Goal: Task Accomplishment & Management: Use online tool/utility

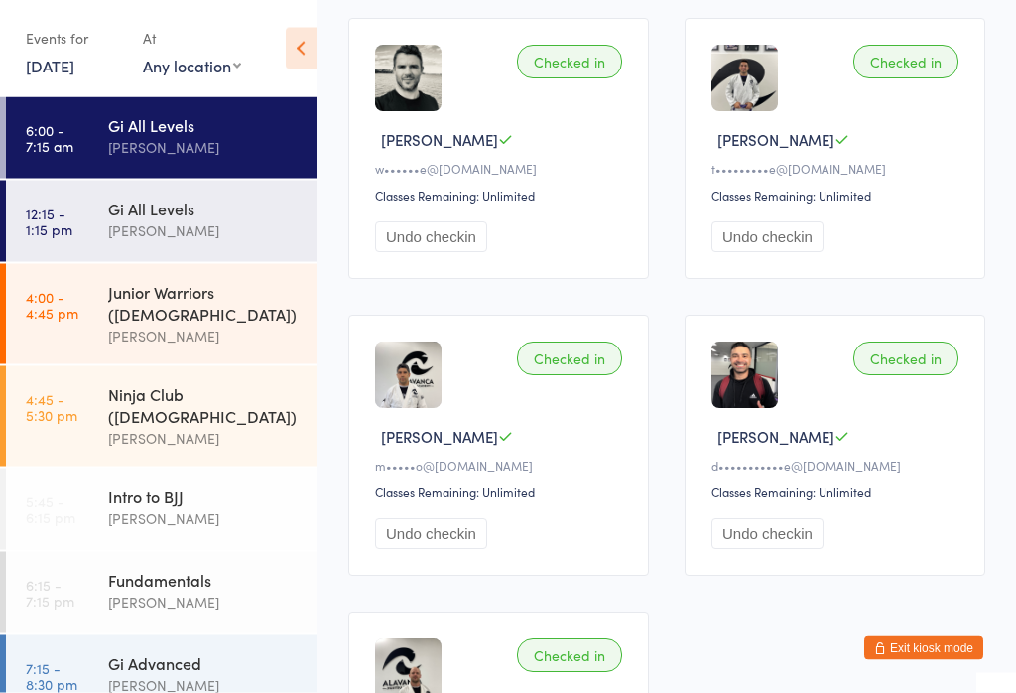
scroll to position [911, 0]
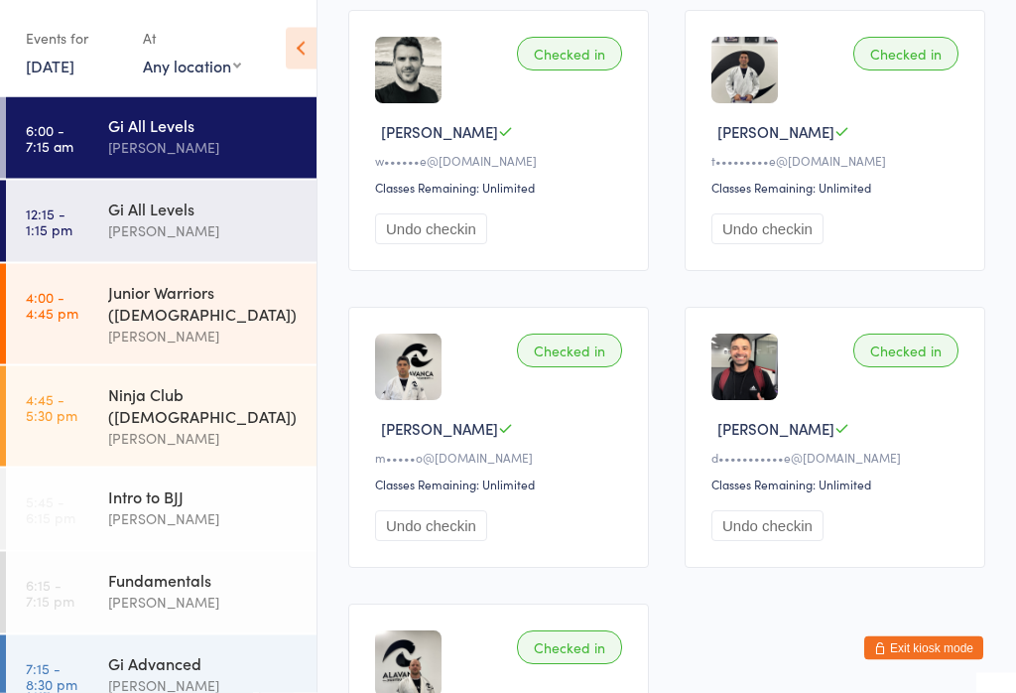
click at [191, 652] on div "Gi Advanced" at bounding box center [203, 663] width 191 height 22
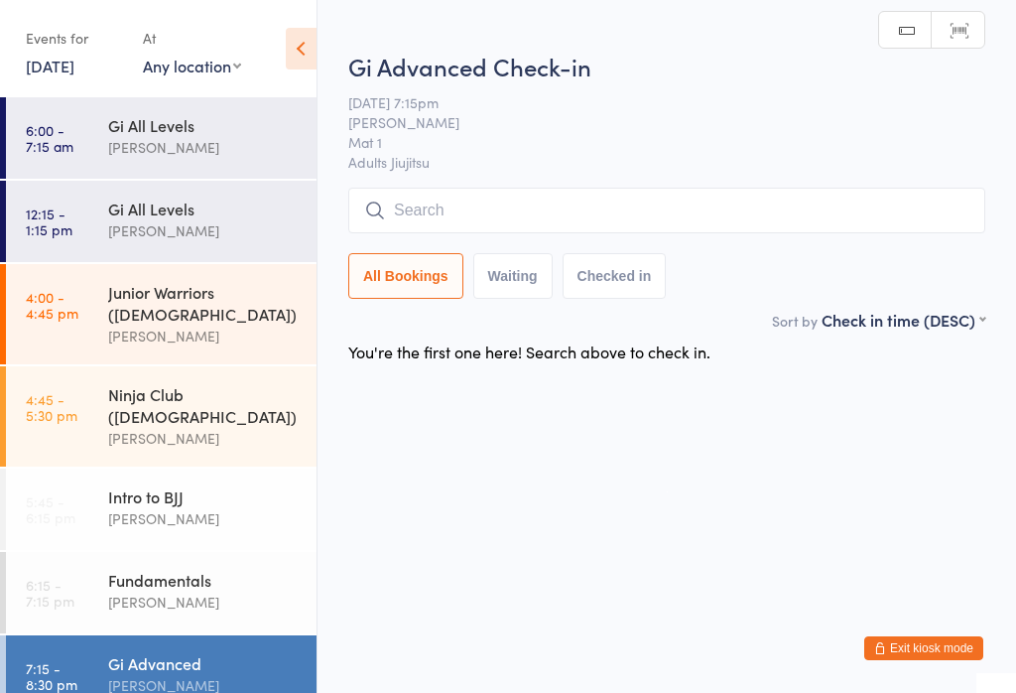
click at [210, 135] on div "Gi All Levels" at bounding box center [203, 125] width 191 height 22
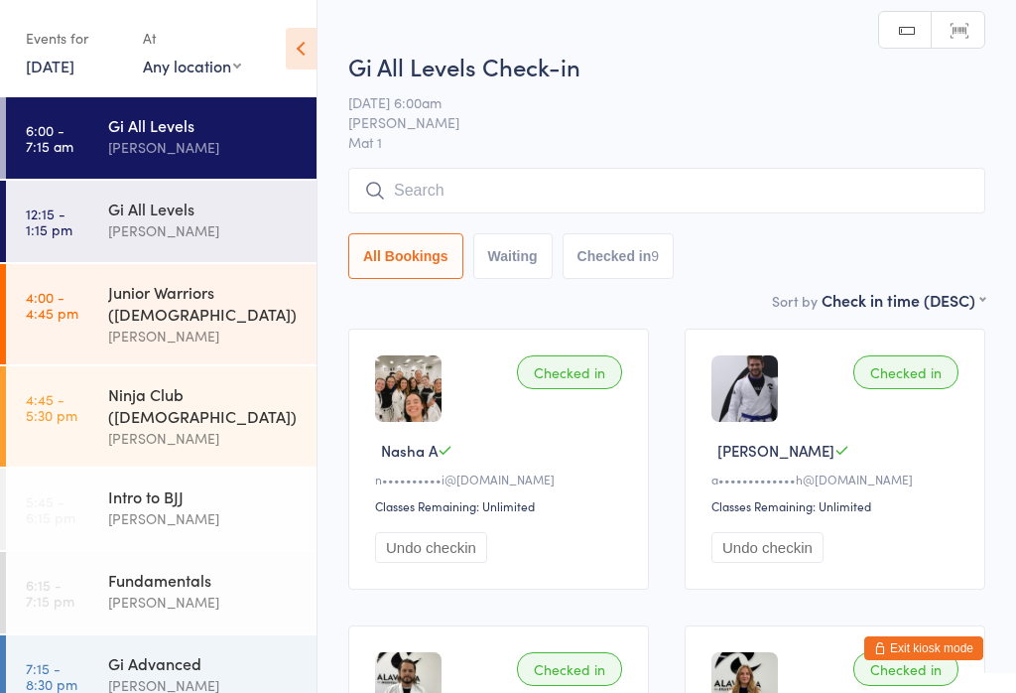
click at [191, 223] on div "[PERSON_NAME]" at bounding box center [203, 230] width 191 height 23
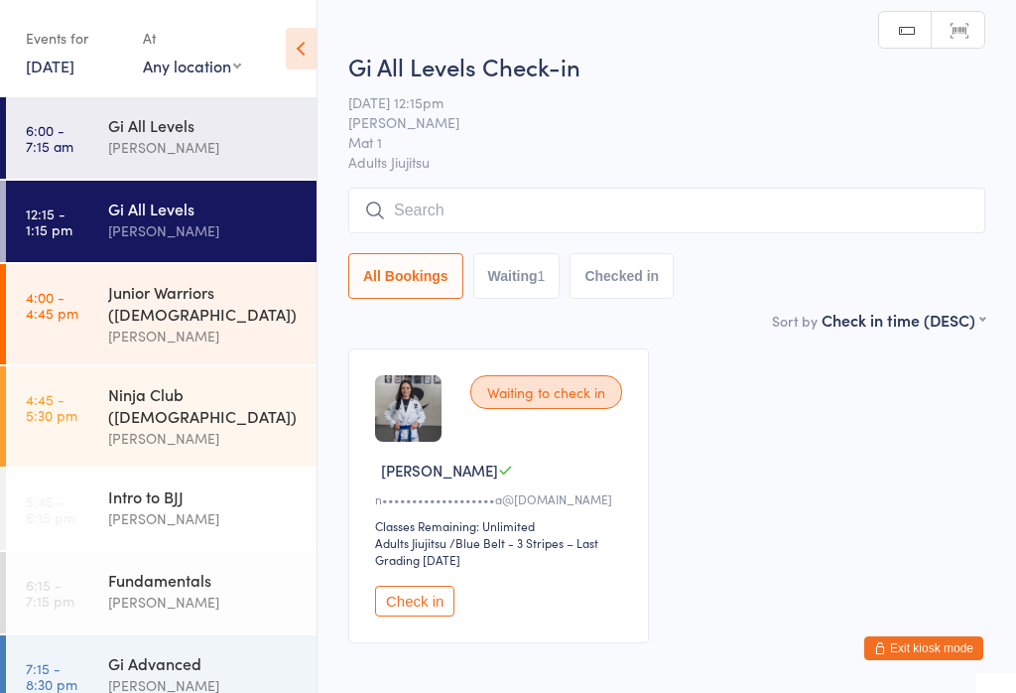
click at [215, 115] on div "Gi All Levels" at bounding box center [203, 125] width 191 height 22
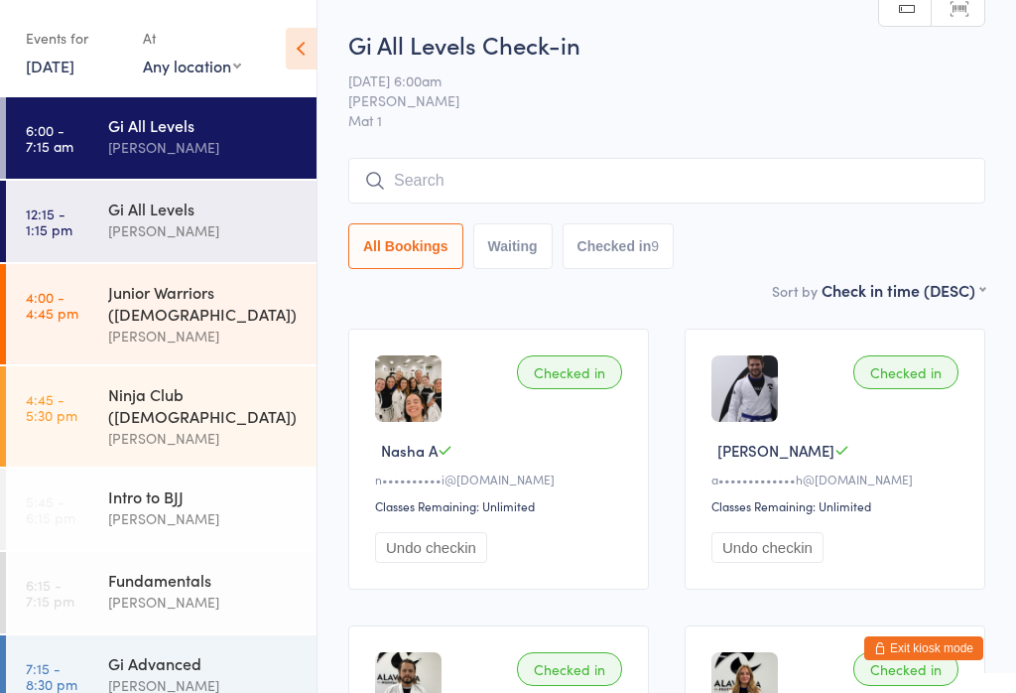
click at [192, 229] on div "[PERSON_NAME]" at bounding box center [203, 230] width 191 height 23
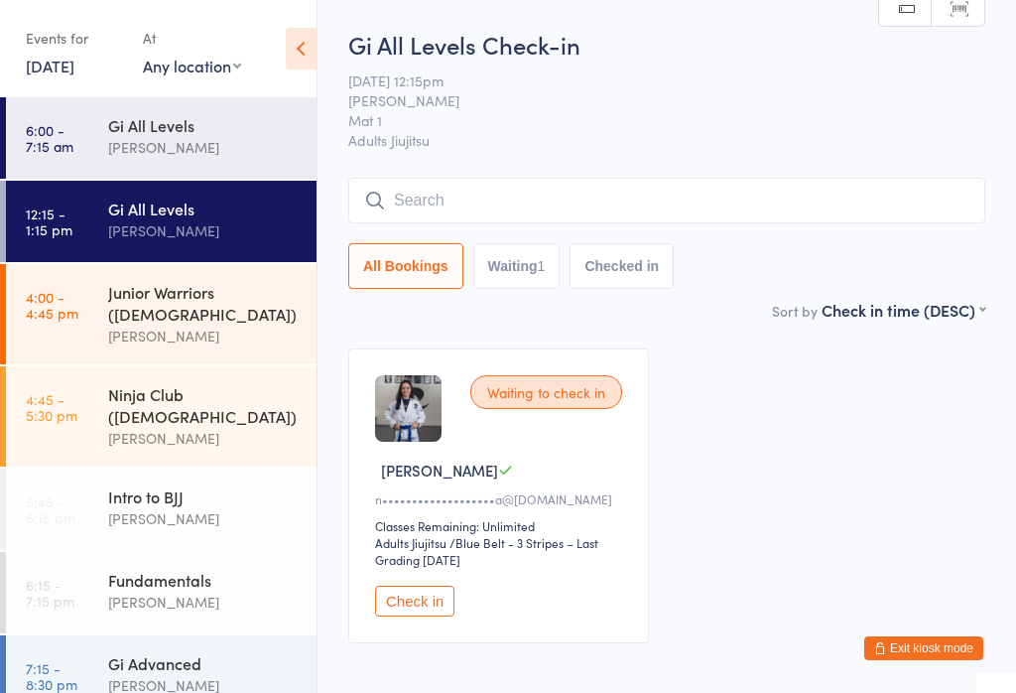
click at [98, 120] on link "6:00 - 7:15 am Gi All Levels [PERSON_NAME]" at bounding box center [161, 137] width 311 height 81
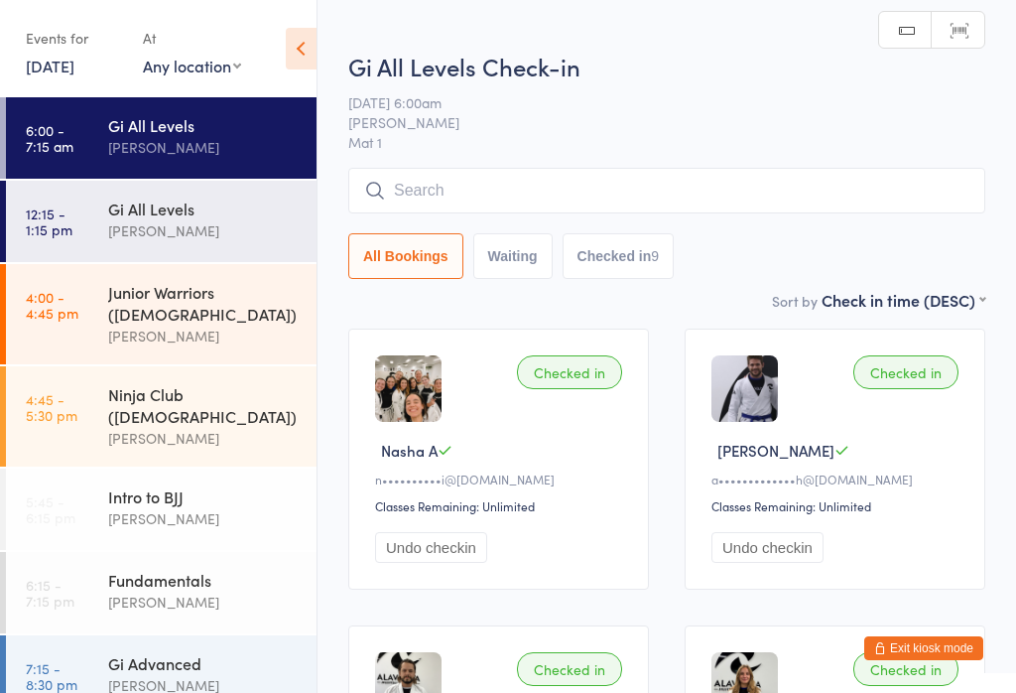
click at [410, 186] on input "search" at bounding box center [666, 191] width 637 height 46
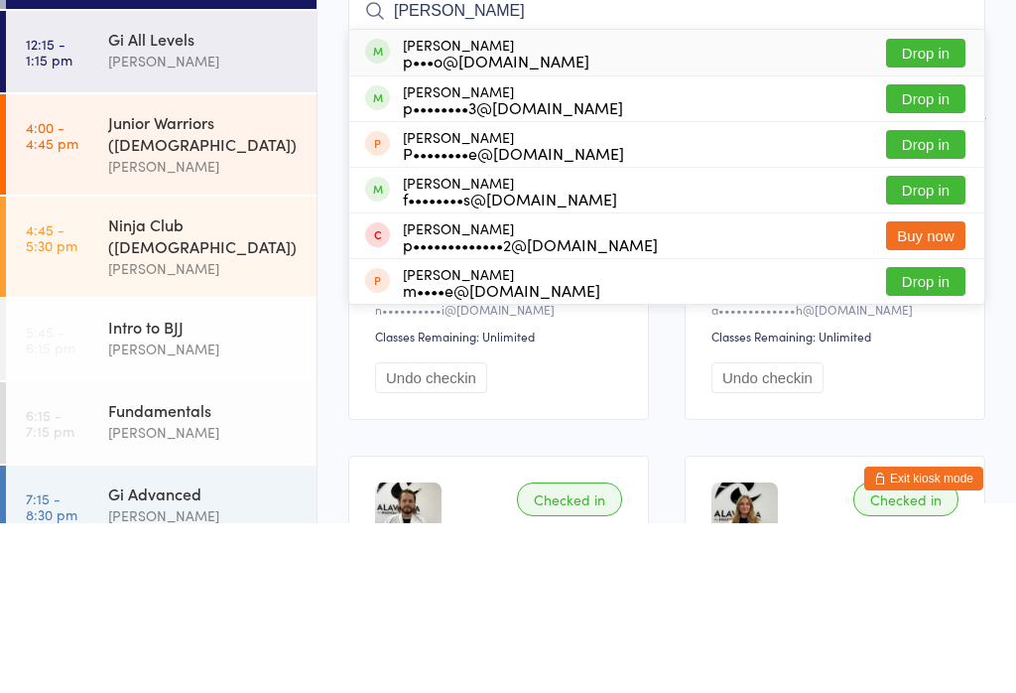
type input "[PERSON_NAME]"
click at [920, 208] on button "Drop in" at bounding box center [925, 222] width 79 height 29
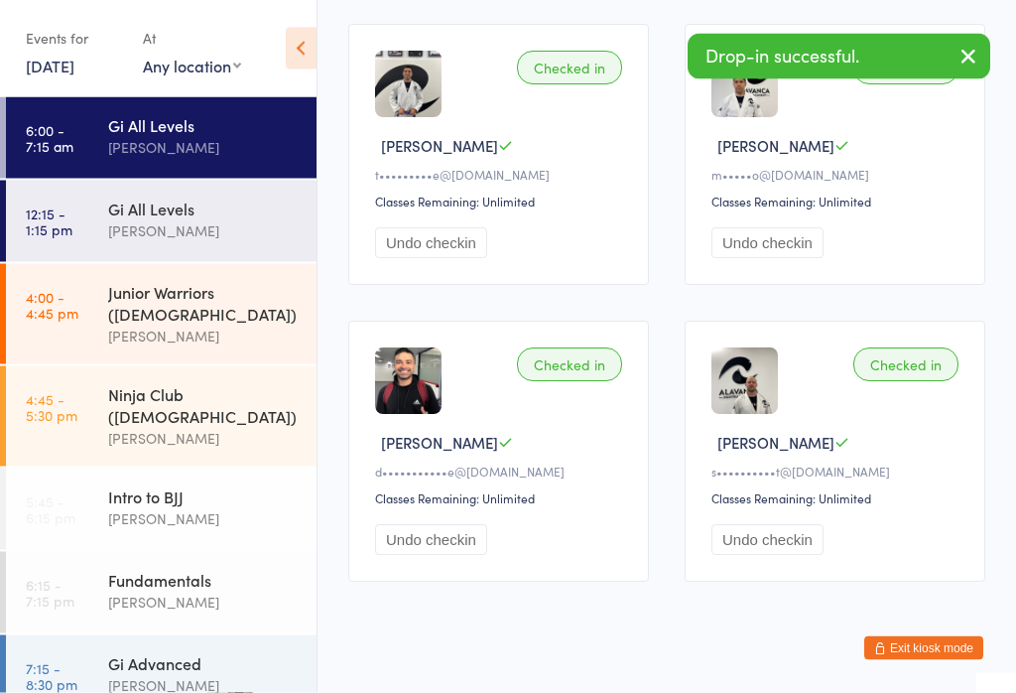
scroll to position [1216, 0]
